Goal: Task Accomplishment & Management: Manage account settings

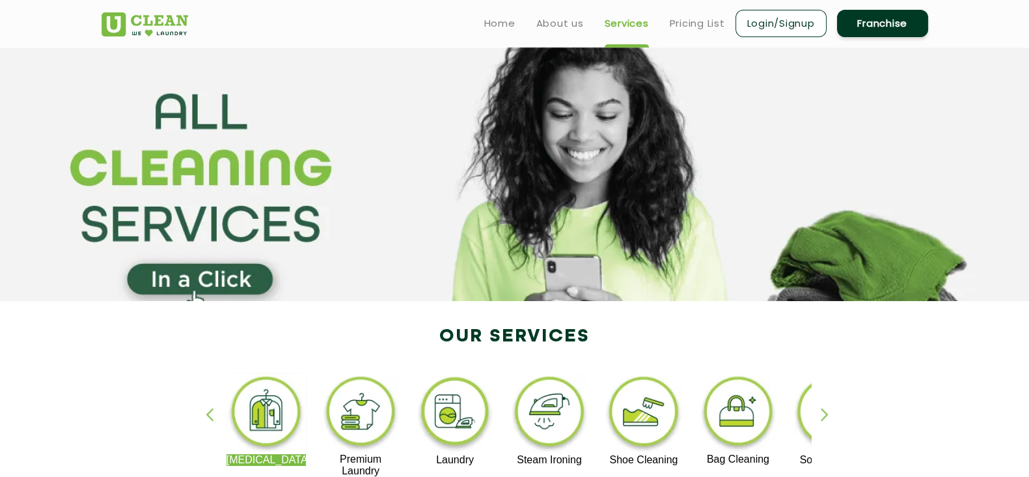
click at [678, 34] on ul "Home About us Services Pricing List Login/Signup Franchise" at bounding box center [701, 23] width 454 height 31
click at [693, 23] on link "Pricing List" at bounding box center [697, 24] width 55 height 16
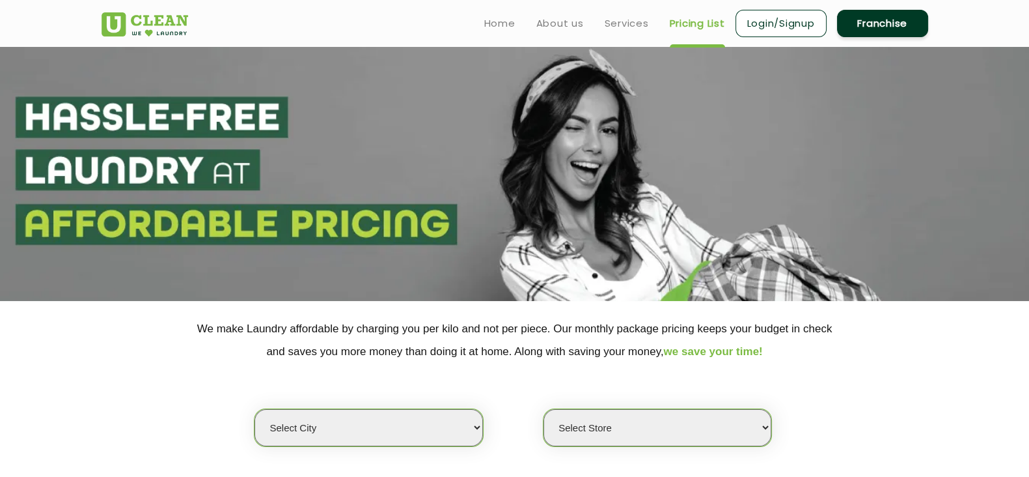
click at [768, 24] on link "Login/Signup" at bounding box center [781, 23] width 91 height 27
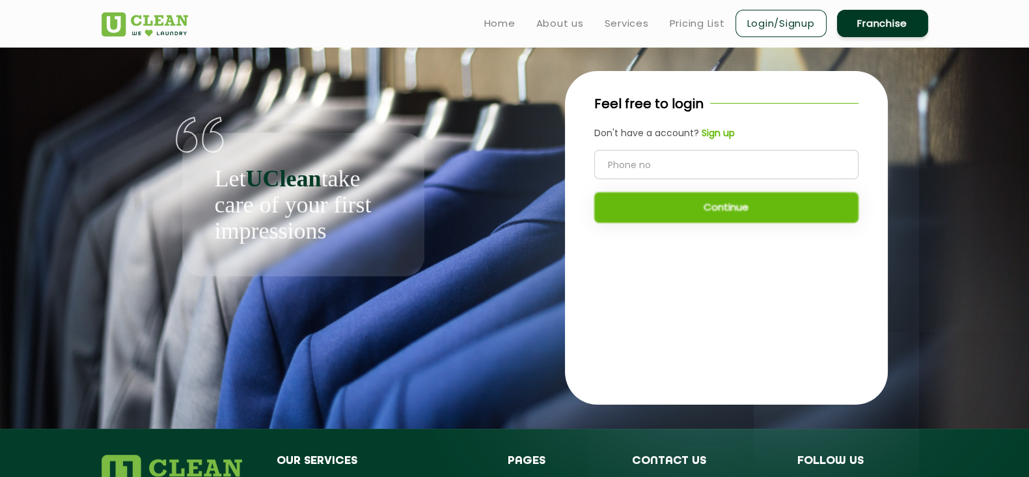
click at [694, 153] on input "tel" at bounding box center [726, 164] width 264 height 29
type input "9"
type input "7993580246"
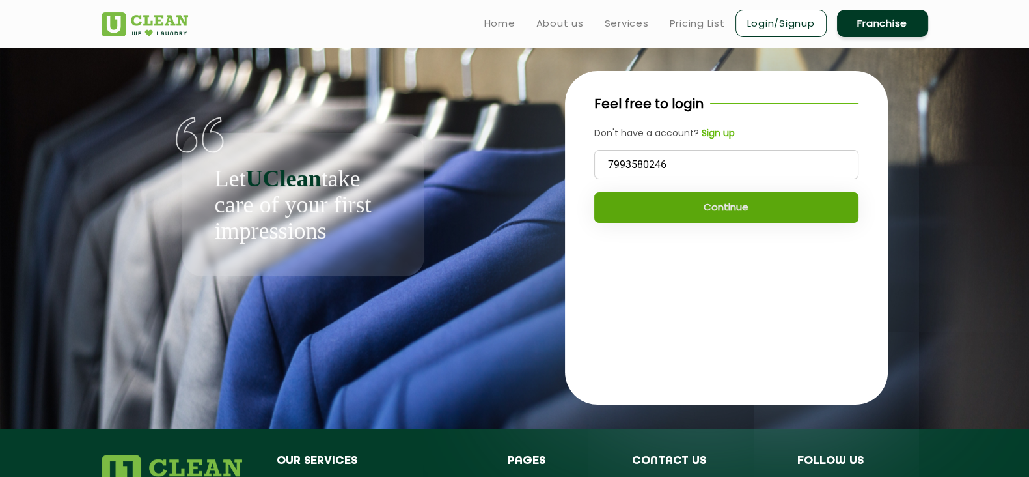
click at [690, 221] on button "Continue" at bounding box center [726, 207] width 264 height 31
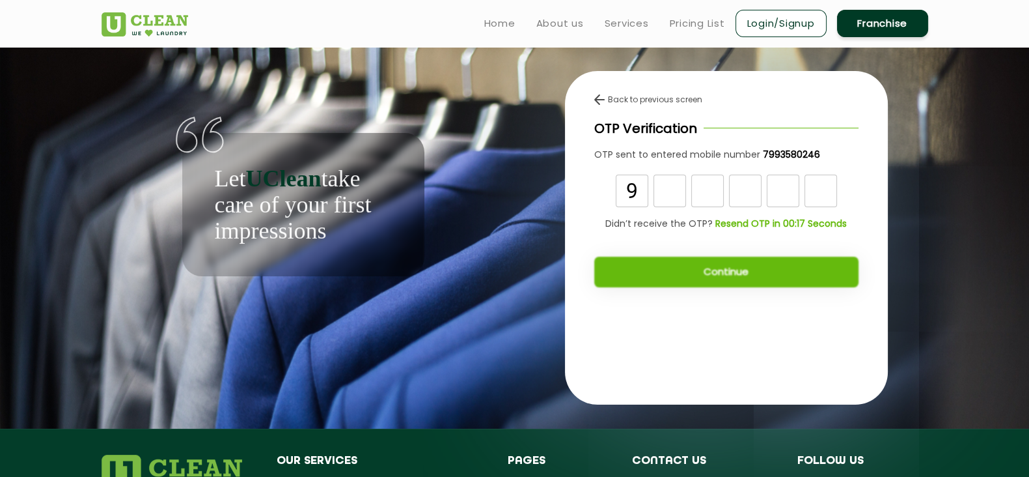
type input "9"
type input "4"
type input "3"
type input "8"
type input "7"
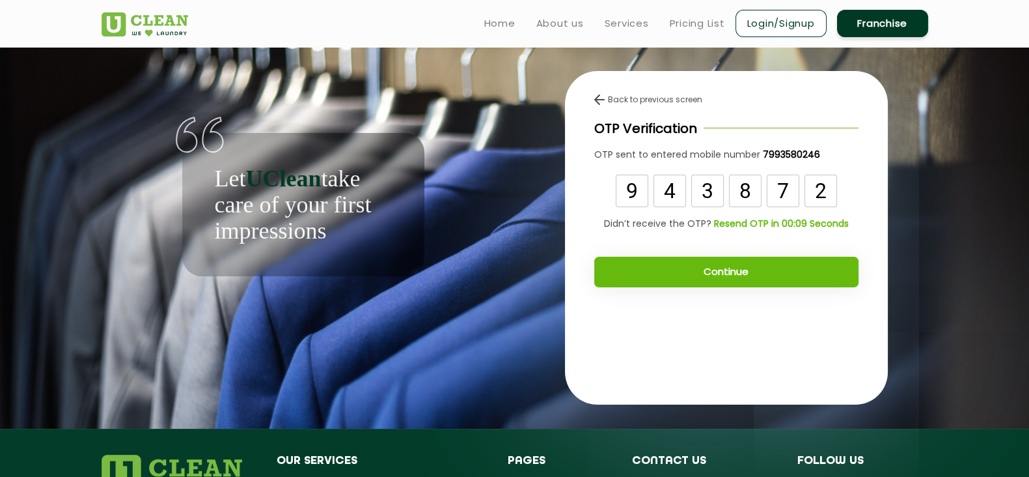
type input "2"
click at [693, 270] on button "Continue" at bounding box center [726, 272] width 264 height 31
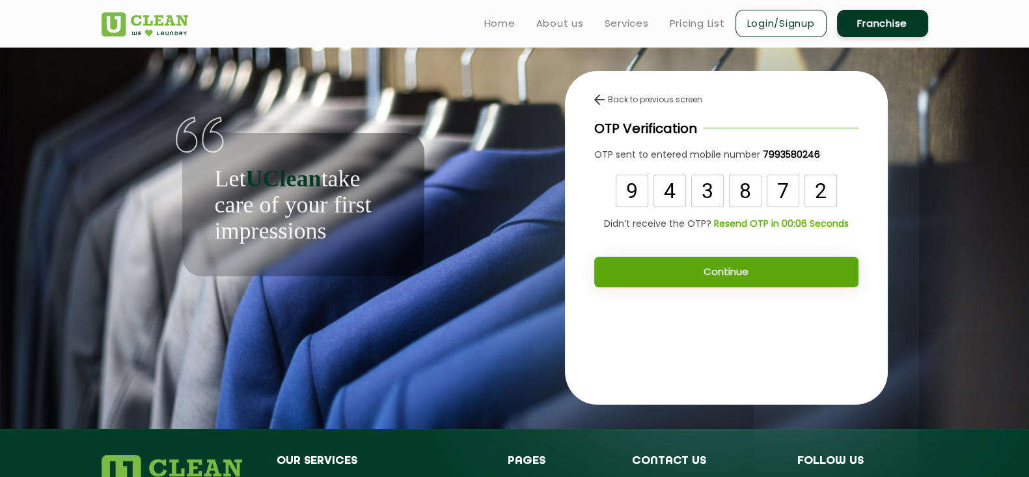
click at [716, 266] on button "Continue" at bounding box center [726, 272] width 264 height 31
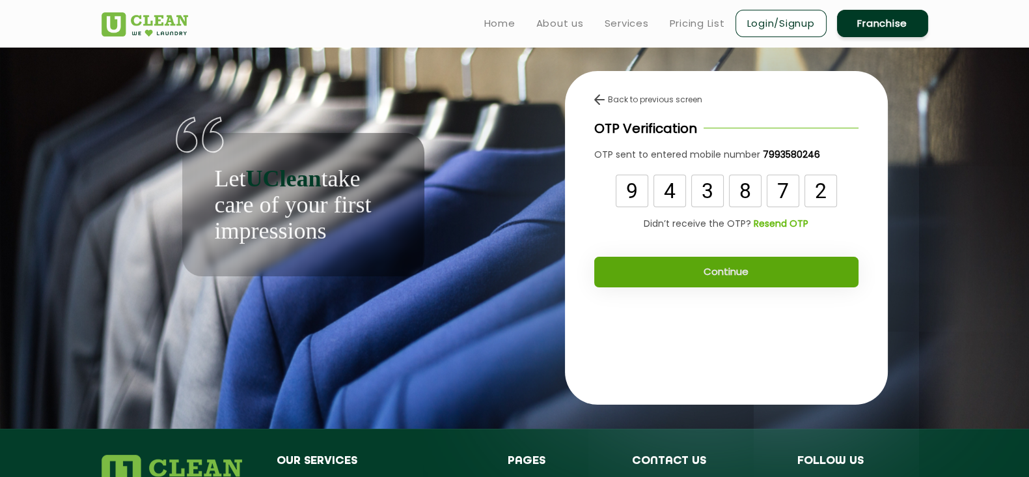
click at [716, 266] on button "Continue" at bounding box center [726, 272] width 264 height 31
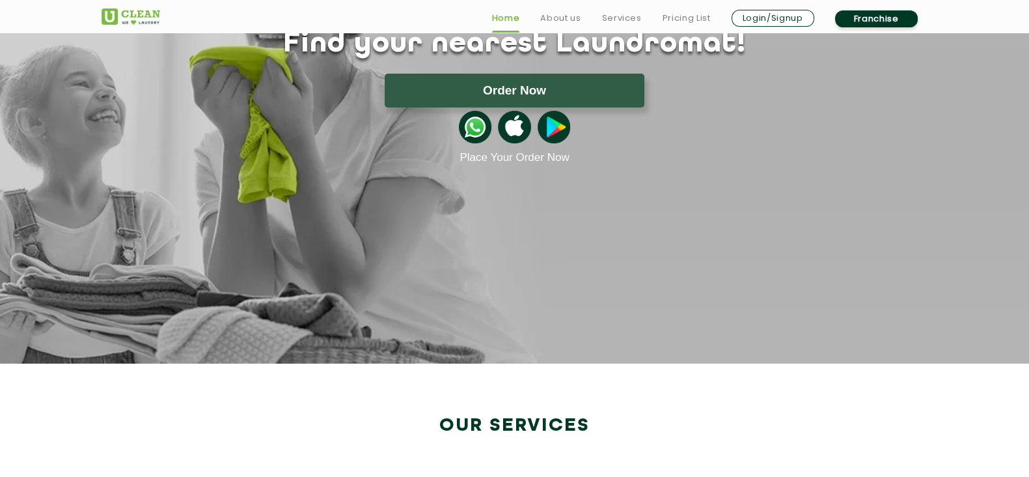
scroll to position [141, 0]
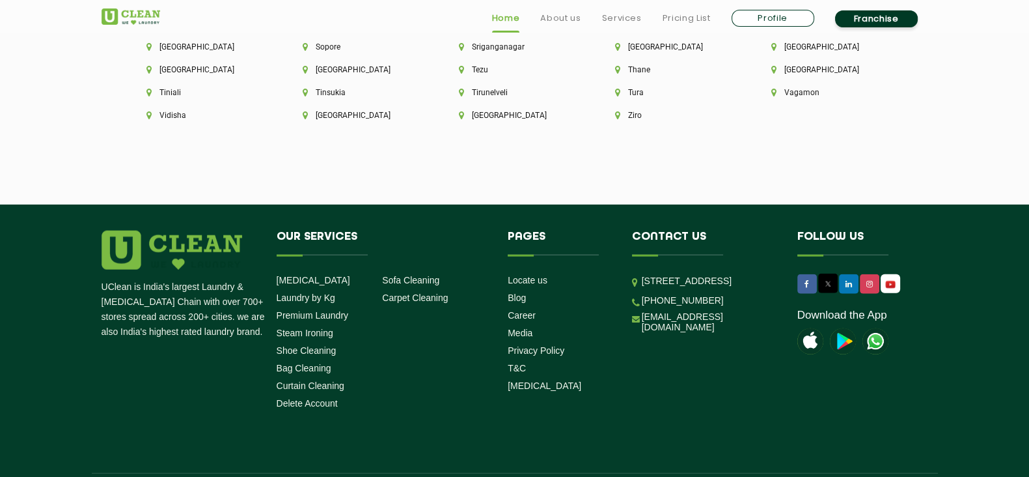
scroll to position [3764, 0]
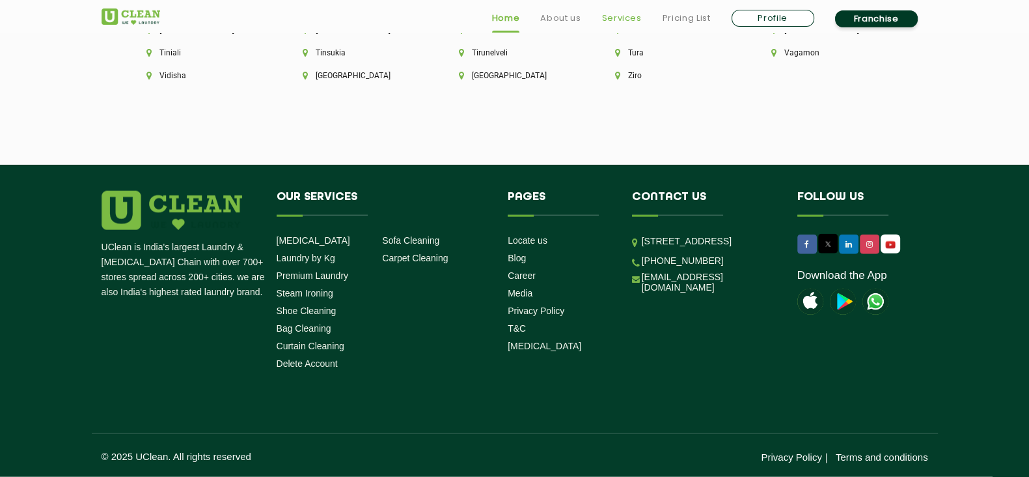
click at [617, 14] on link "Services" at bounding box center [622, 18] width 40 height 16
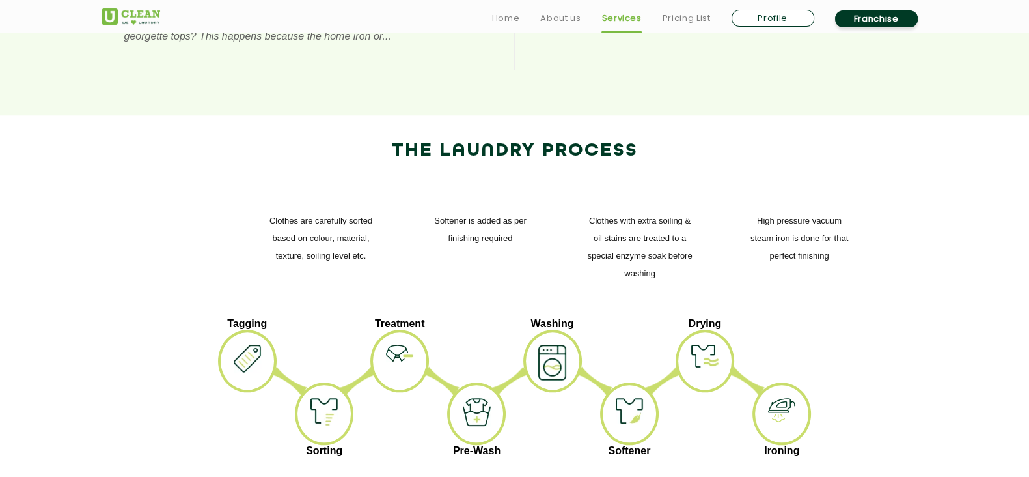
scroll to position [1494, 0]
